Goal: Information Seeking & Learning: Check status

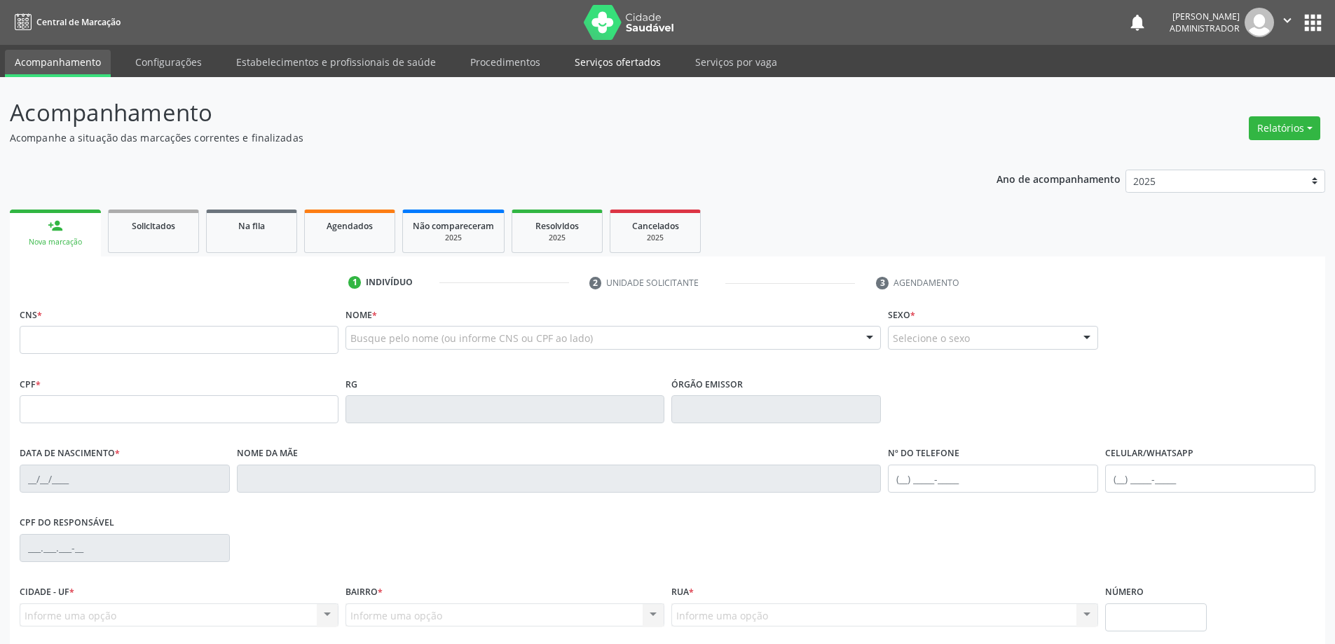
click at [613, 60] on link "Serviços ofertados" at bounding box center [618, 62] width 106 height 25
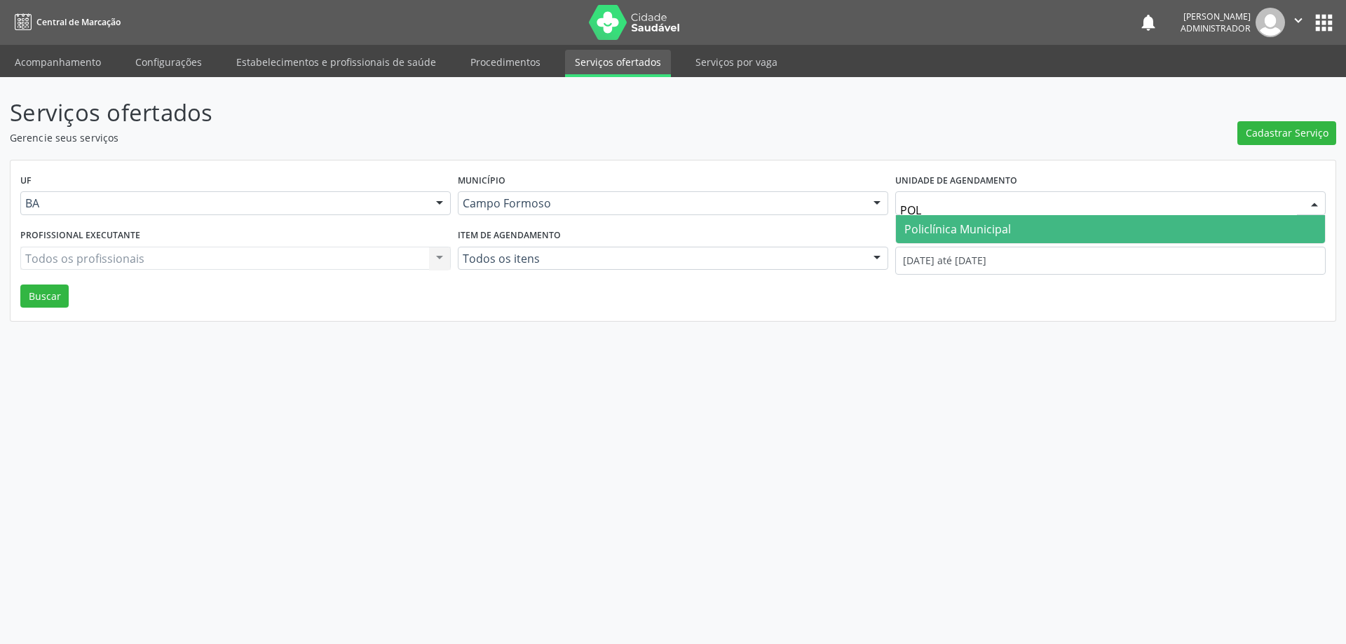
type input "POLI"
click at [941, 224] on span "Policlínica Municipal" at bounding box center [957, 228] width 107 height 15
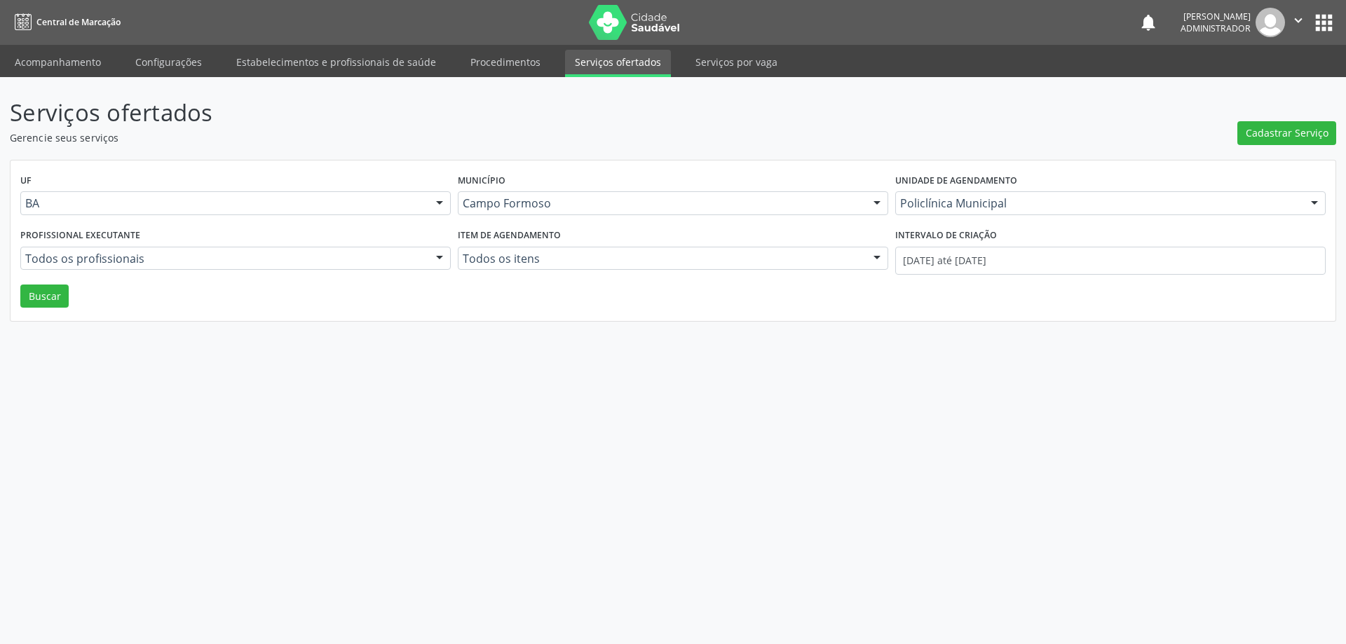
click at [439, 256] on div at bounding box center [439, 259] width 21 height 24
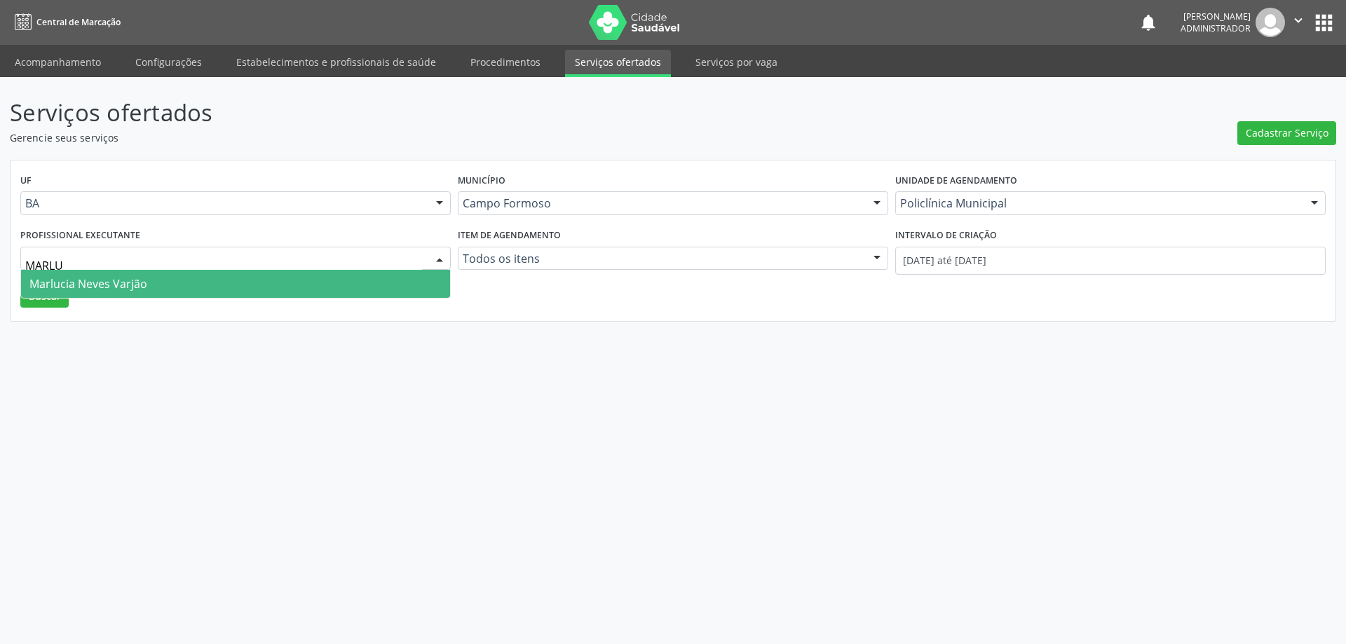
type input "MARLUC"
click at [356, 280] on span "Marlucia Neves Varjão" at bounding box center [235, 284] width 429 height 28
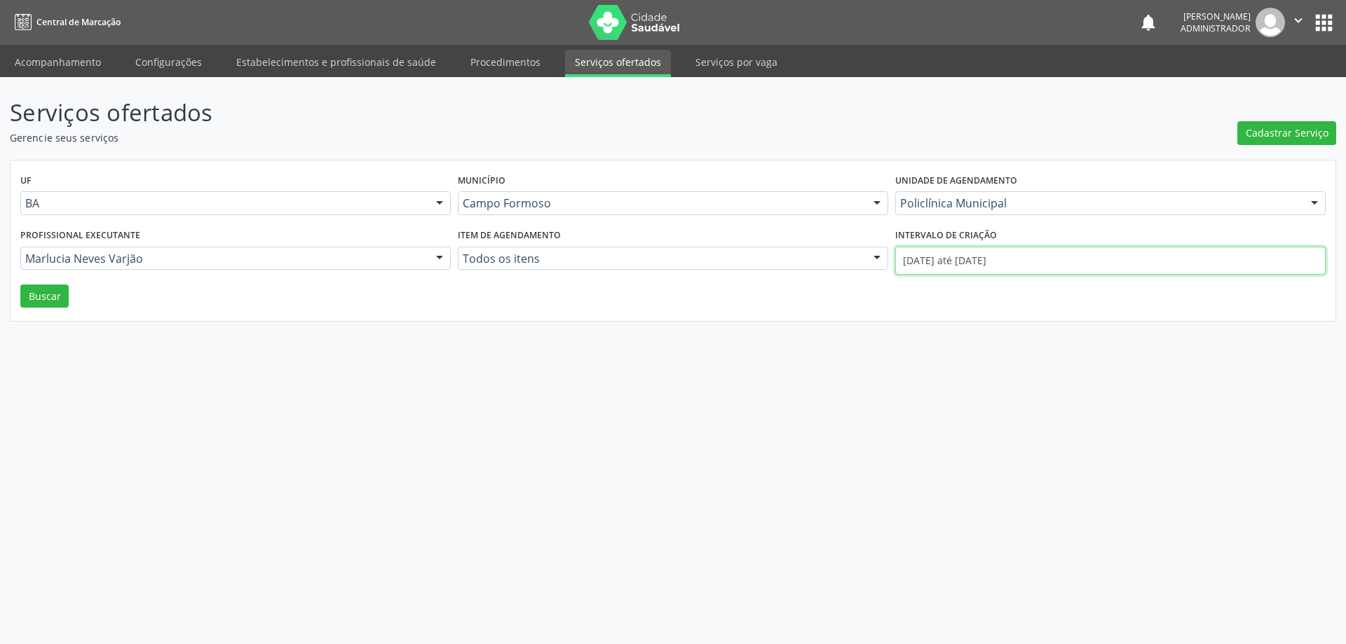
click at [914, 252] on input "[DATE] até [DATE]" at bounding box center [1110, 261] width 430 height 28
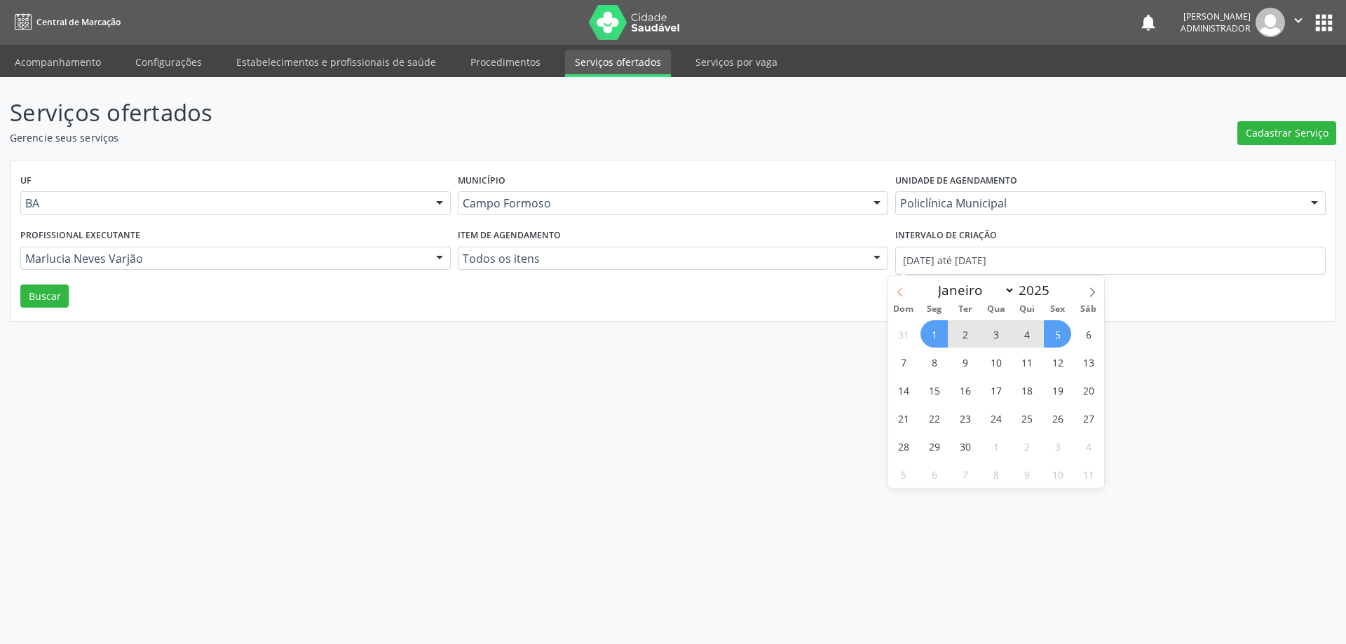
click at [898, 285] on span at bounding box center [900, 288] width 24 height 24
click at [899, 285] on span at bounding box center [900, 288] width 24 height 24
click at [901, 285] on span at bounding box center [900, 288] width 24 height 24
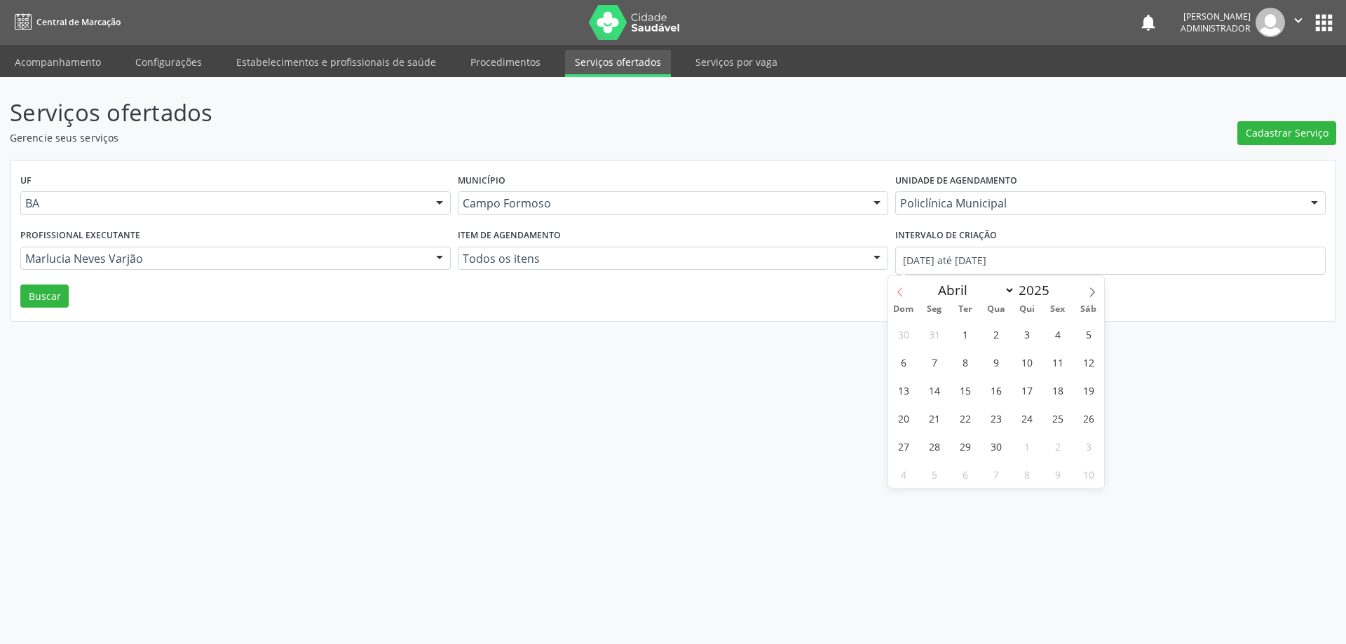
click at [901, 285] on span at bounding box center [900, 288] width 24 height 24
click at [1095, 296] on icon at bounding box center [1092, 292] width 10 height 10
select select "3"
click at [966, 334] on span "1" at bounding box center [964, 333] width 27 height 27
type input "[DATE]"
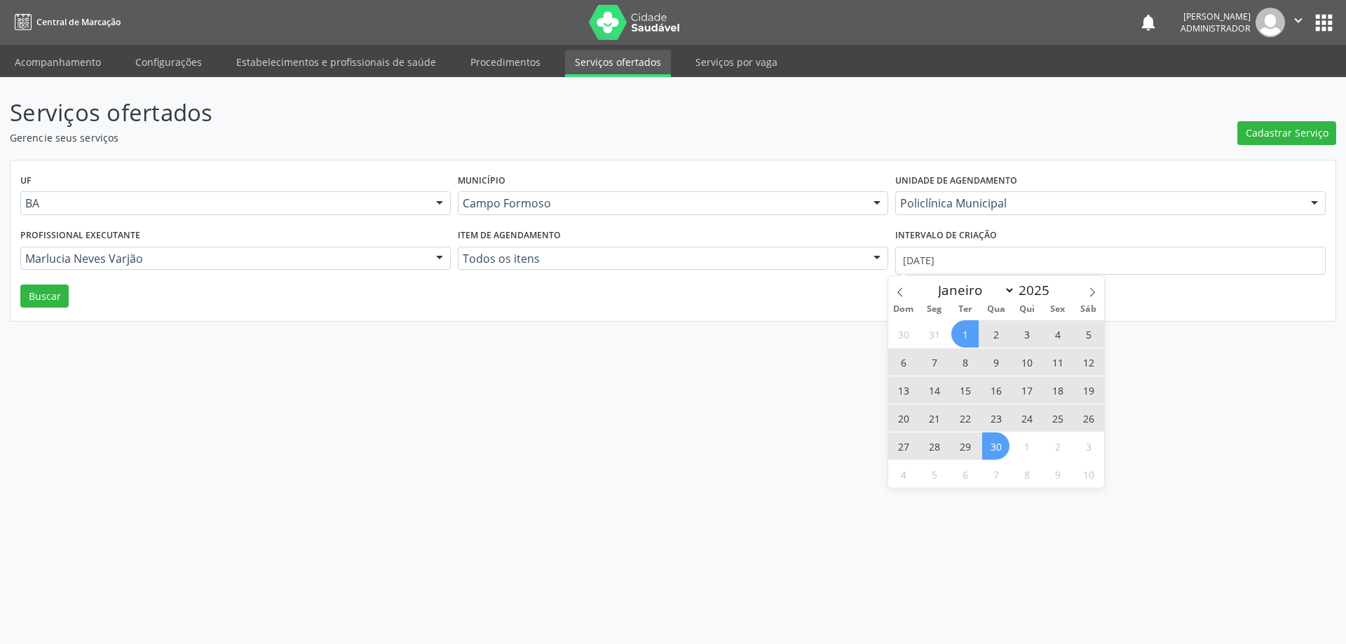
click at [1001, 451] on span "30" at bounding box center [995, 445] width 27 height 27
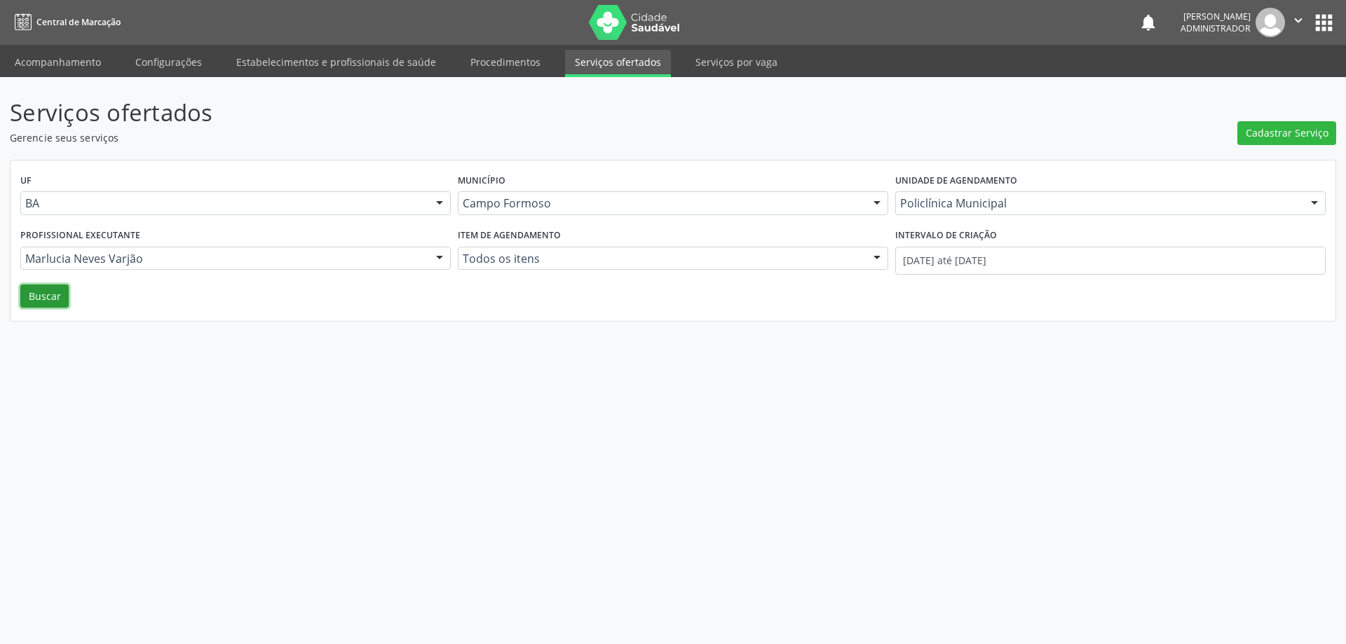
click at [33, 300] on button "Buscar" at bounding box center [44, 297] width 48 height 24
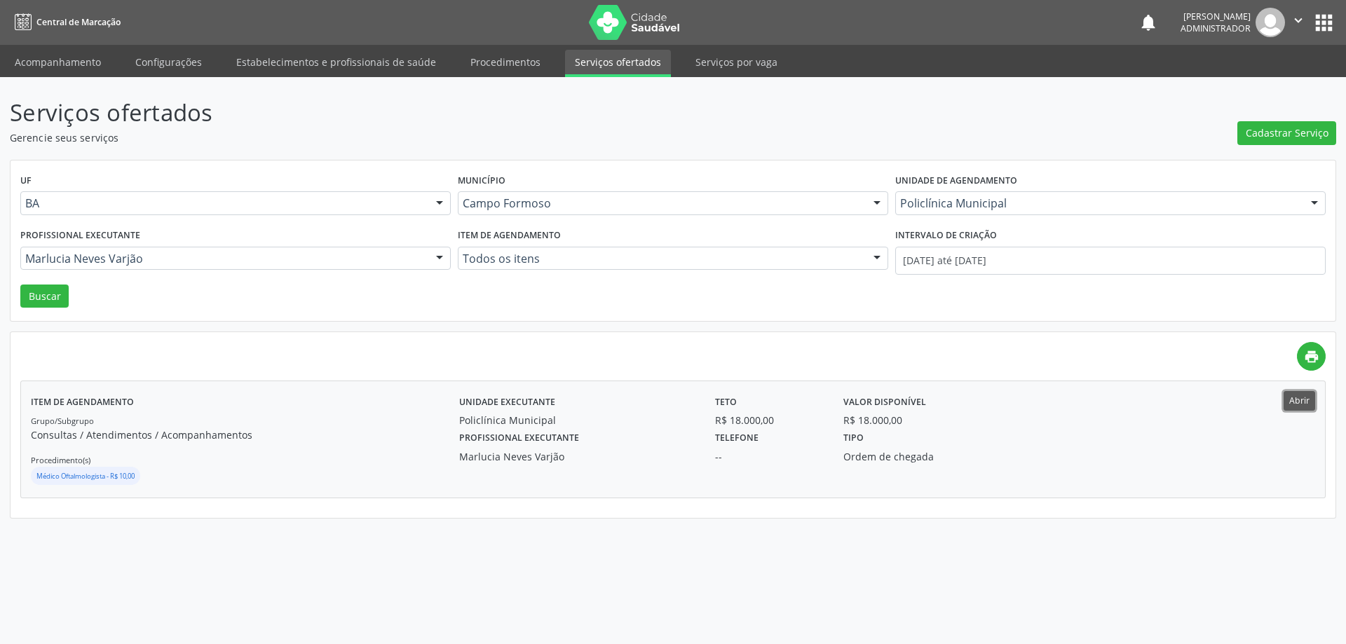
click at [1300, 396] on button "Abrir" at bounding box center [1299, 400] width 32 height 19
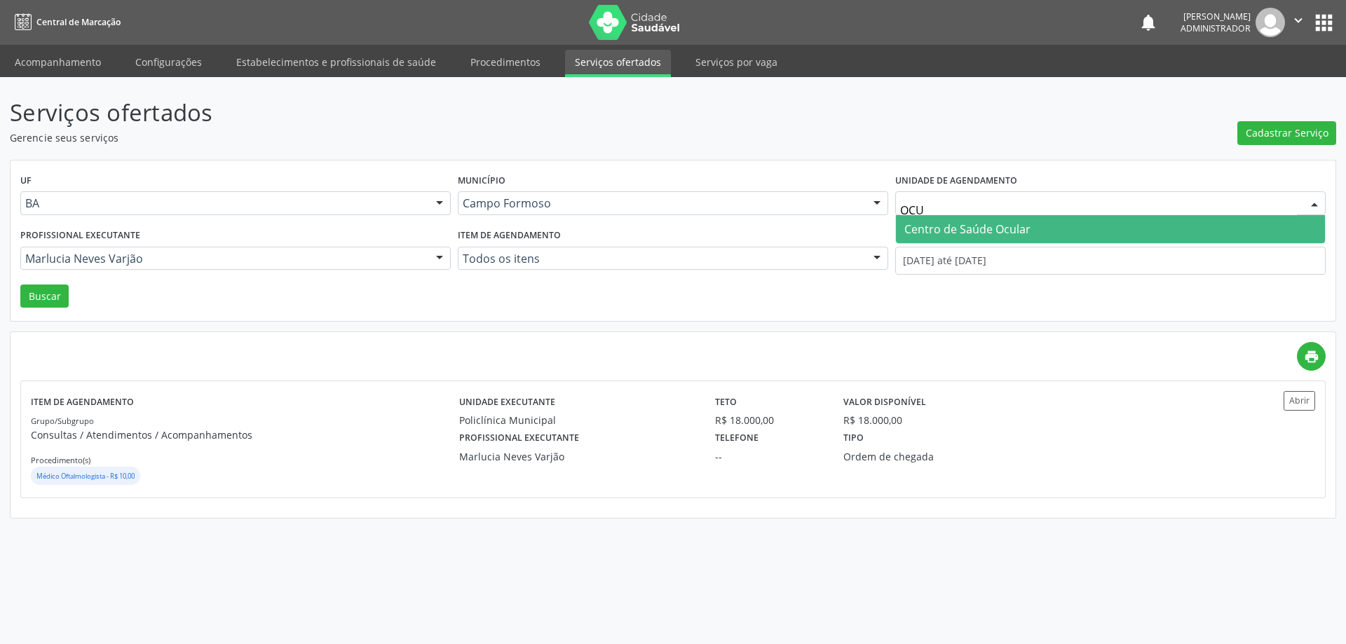
type input "OCUL"
click at [953, 224] on span "Centro de Saúde Ocular" at bounding box center [967, 228] width 126 height 15
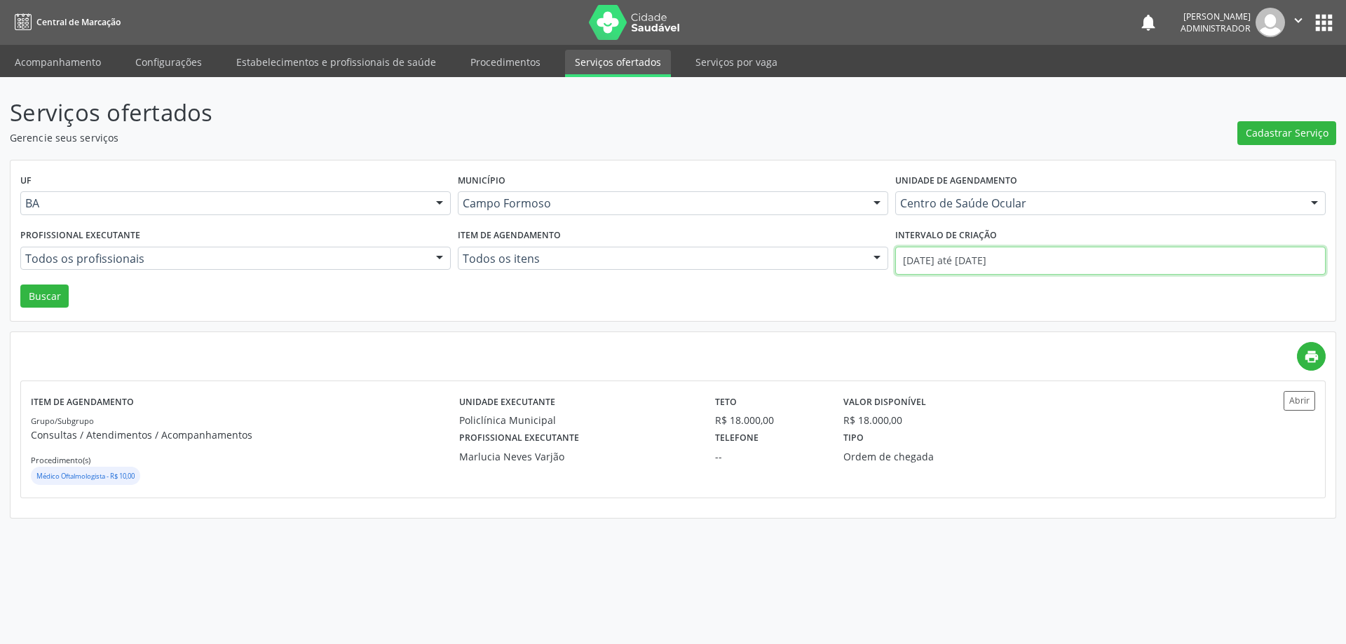
click at [969, 258] on input "[DATE] até [DATE]" at bounding box center [1110, 261] width 430 height 28
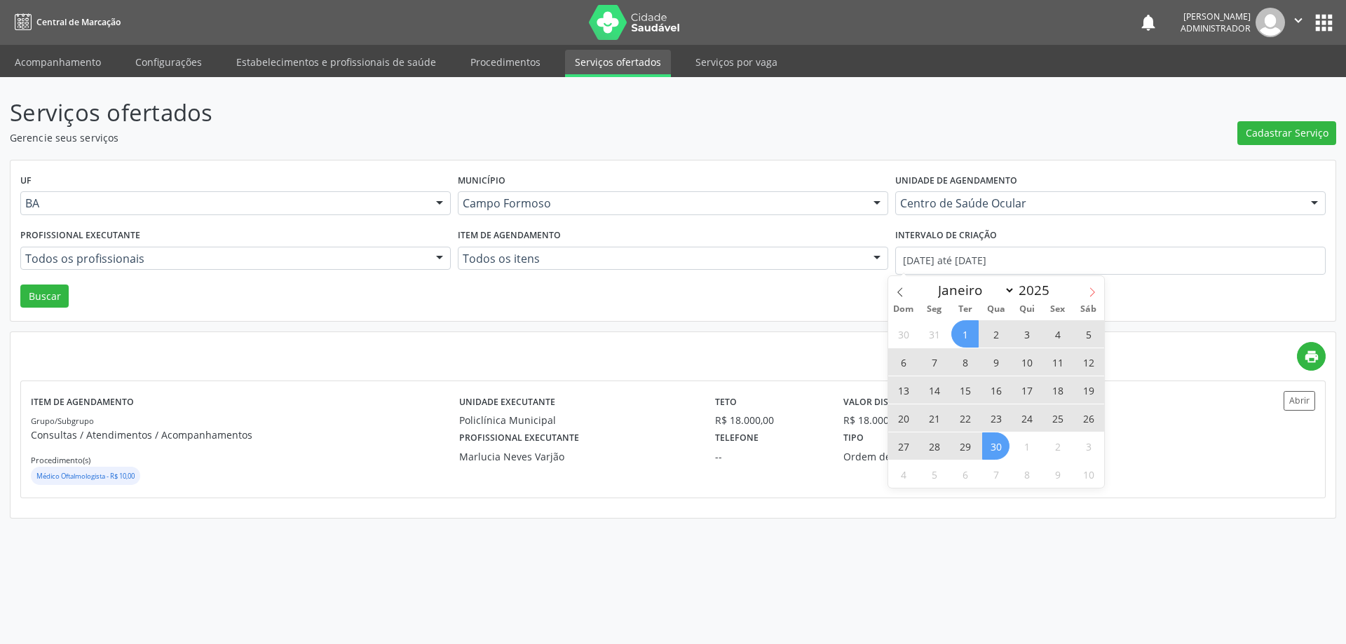
click at [1090, 292] on icon at bounding box center [1092, 292] width 10 height 10
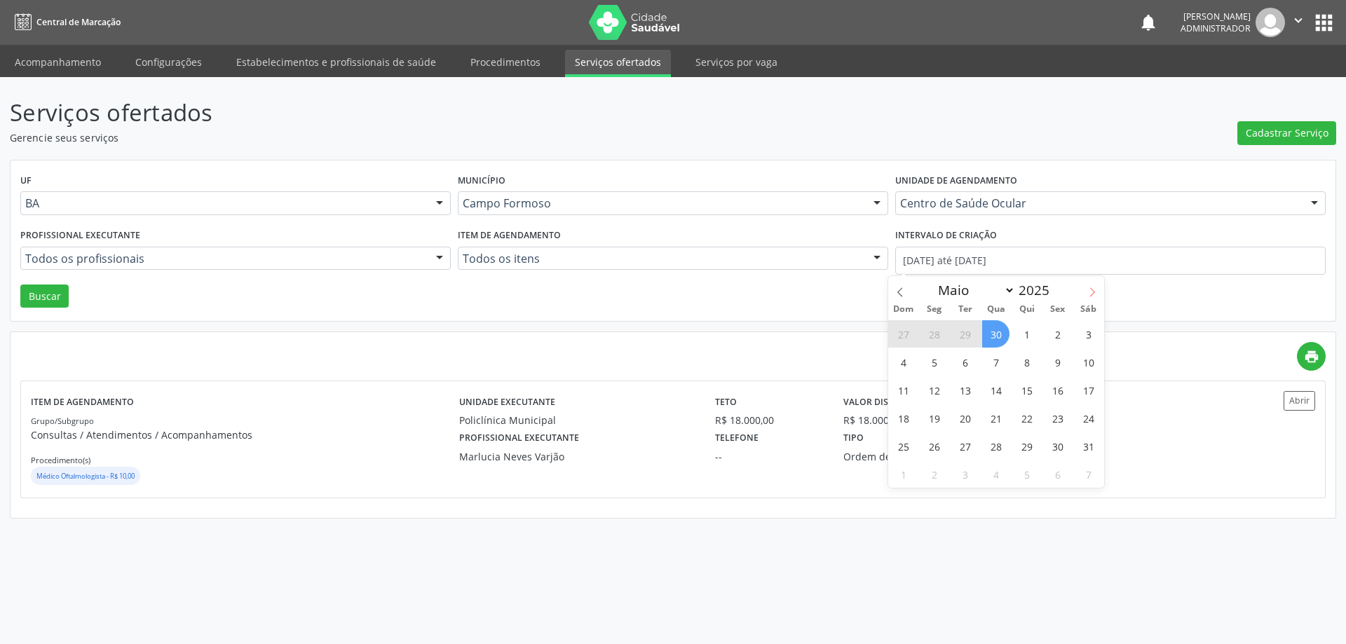
click at [1090, 292] on icon at bounding box center [1092, 292] width 10 height 10
select select "6"
click at [967, 336] on span "1" at bounding box center [964, 333] width 27 height 27
type input "[DATE]"
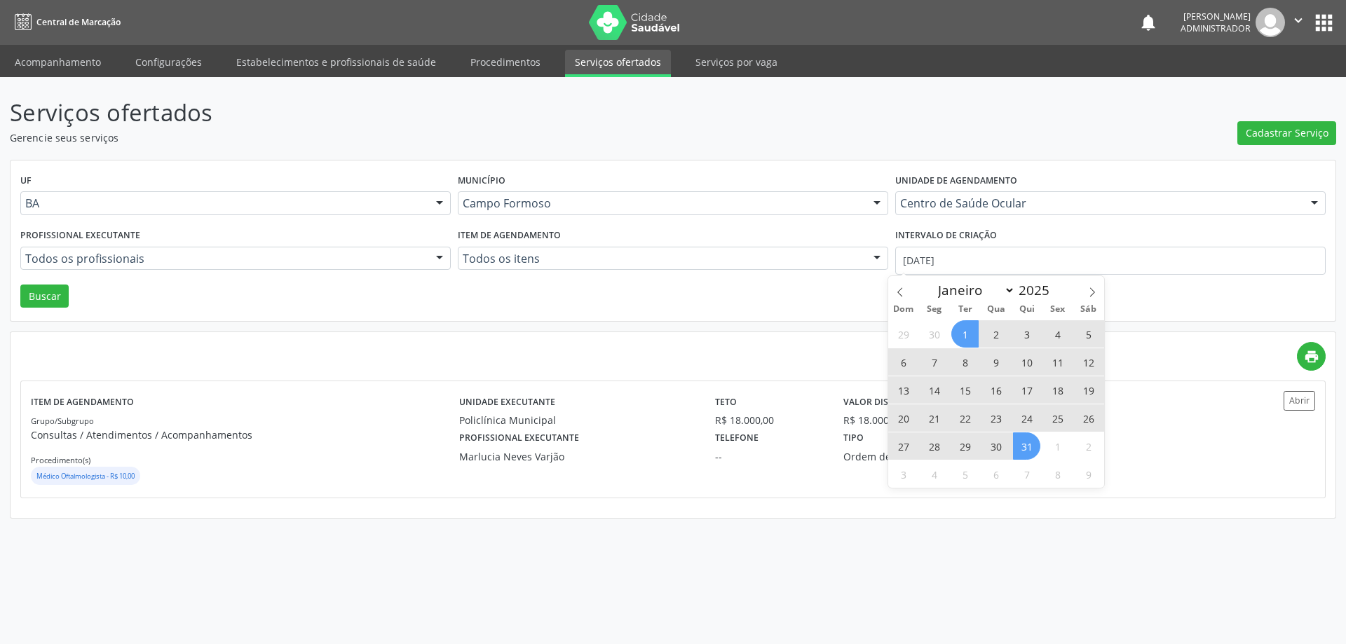
click at [1016, 445] on span "31" at bounding box center [1026, 445] width 27 height 27
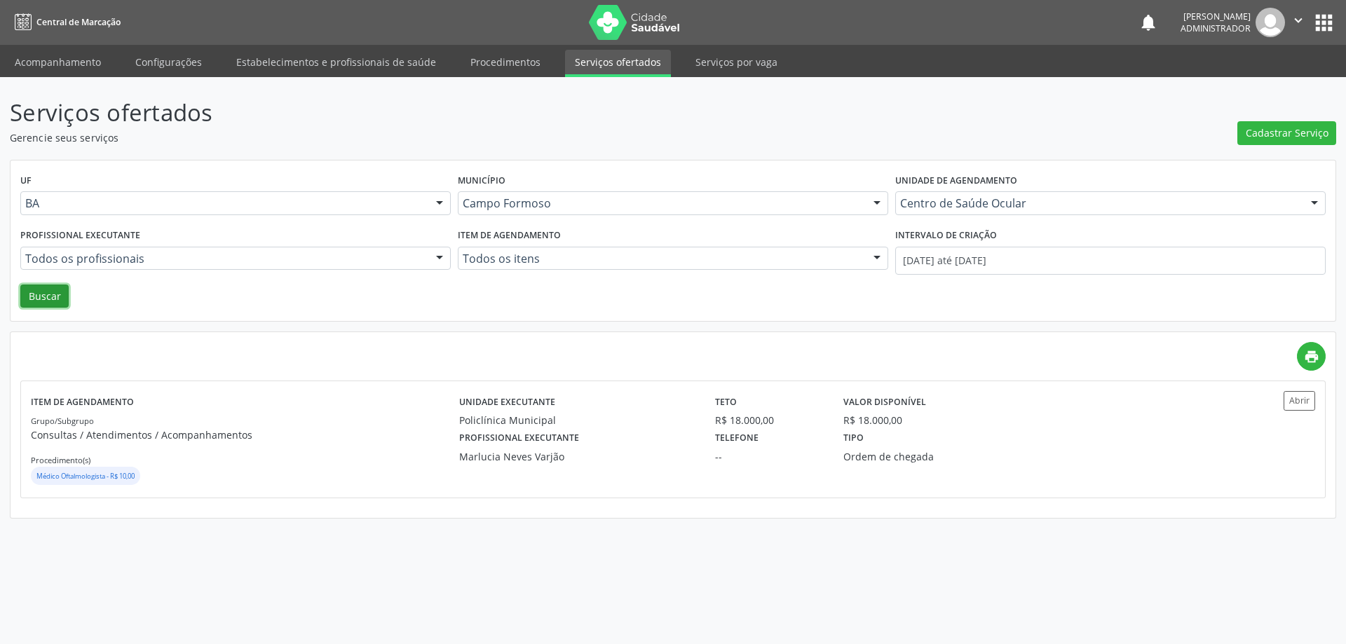
click at [37, 292] on button "Buscar" at bounding box center [44, 297] width 48 height 24
click at [1297, 399] on button "Abrir" at bounding box center [1299, 400] width 32 height 19
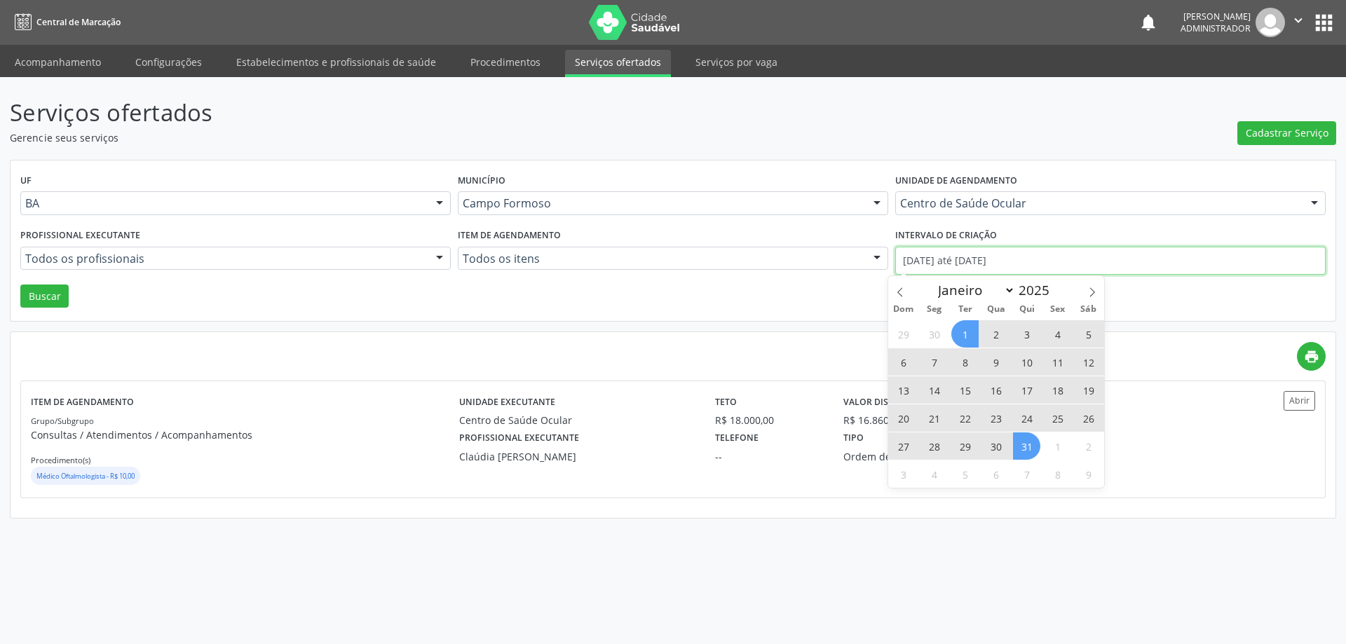
click at [922, 252] on input "[DATE] até [DATE]" at bounding box center [1110, 261] width 430 height 28
click at [1094, 289] on icon at bounding box center [1092, 292] width 10 height 10
select select "7"
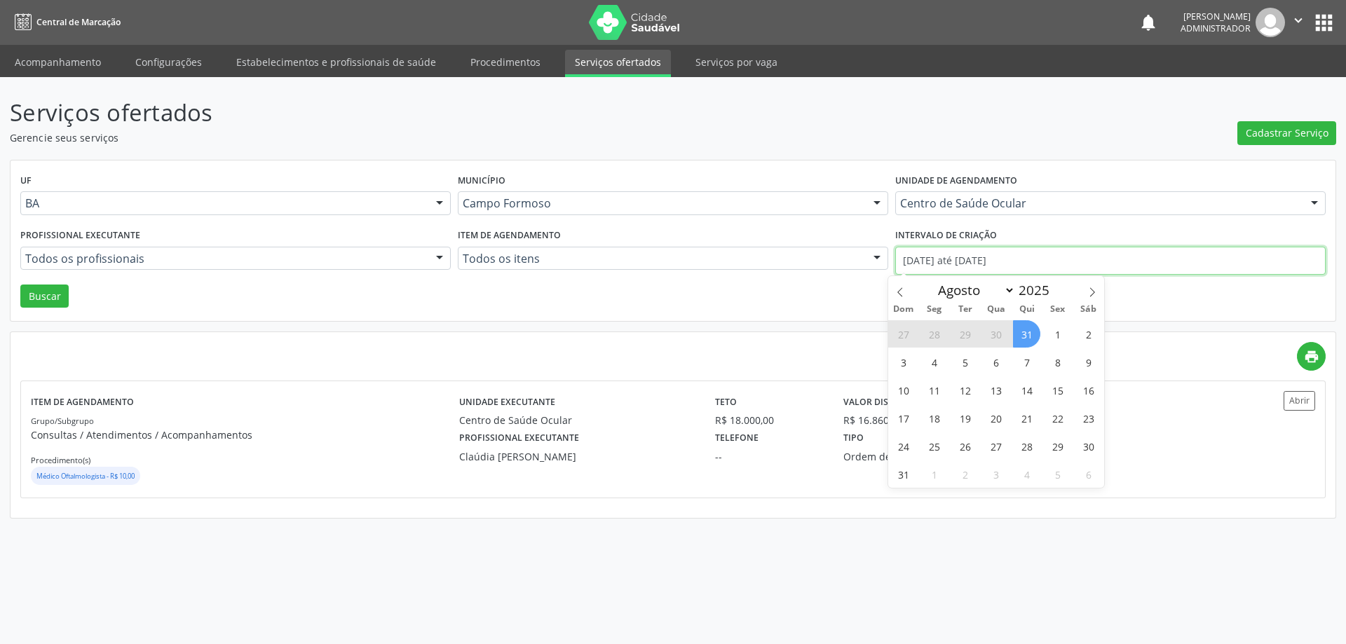
click at [983, 258] on input "[DATE] até [DATE]" at bounding box center [1110, 261] width 430 height 28
select select "6"
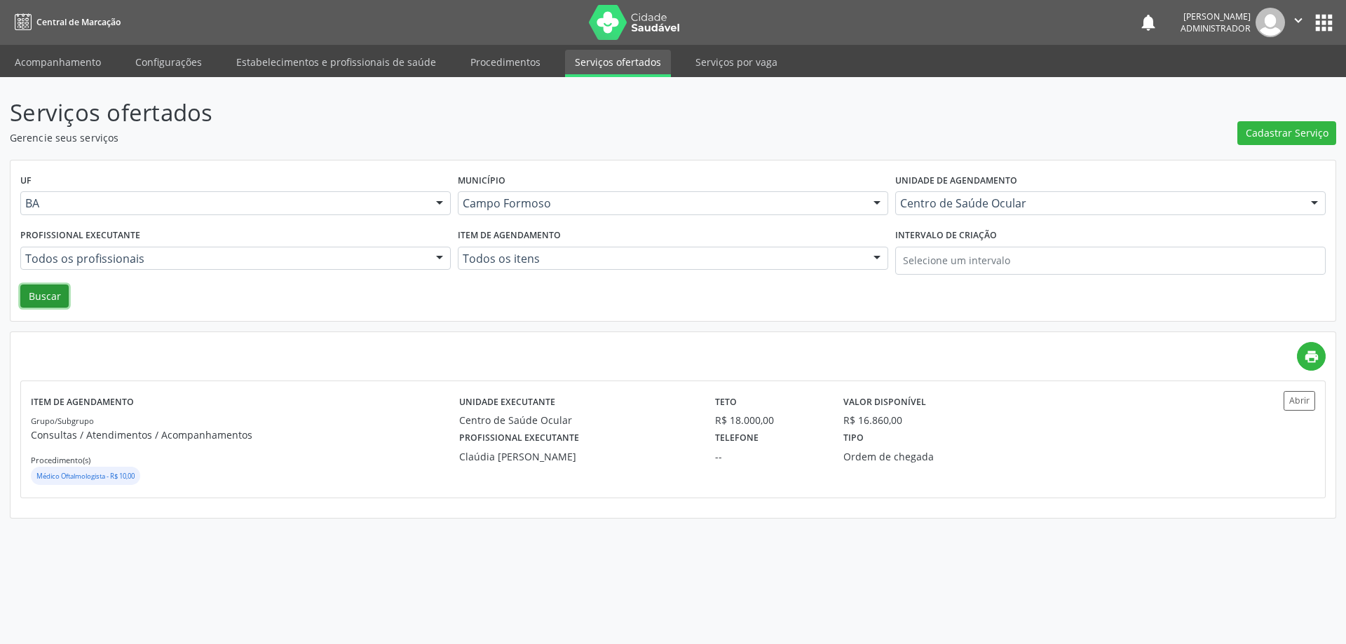
click at [55, 307] on button "Buscar" at bounding box center [44, 297] width 48 height 24
click at [1304, 402] on button "Abrir" at bounding box center [1299, 400] width 32 height 19
